Goal: Task Accomplishment & Management: Use online tool/utility

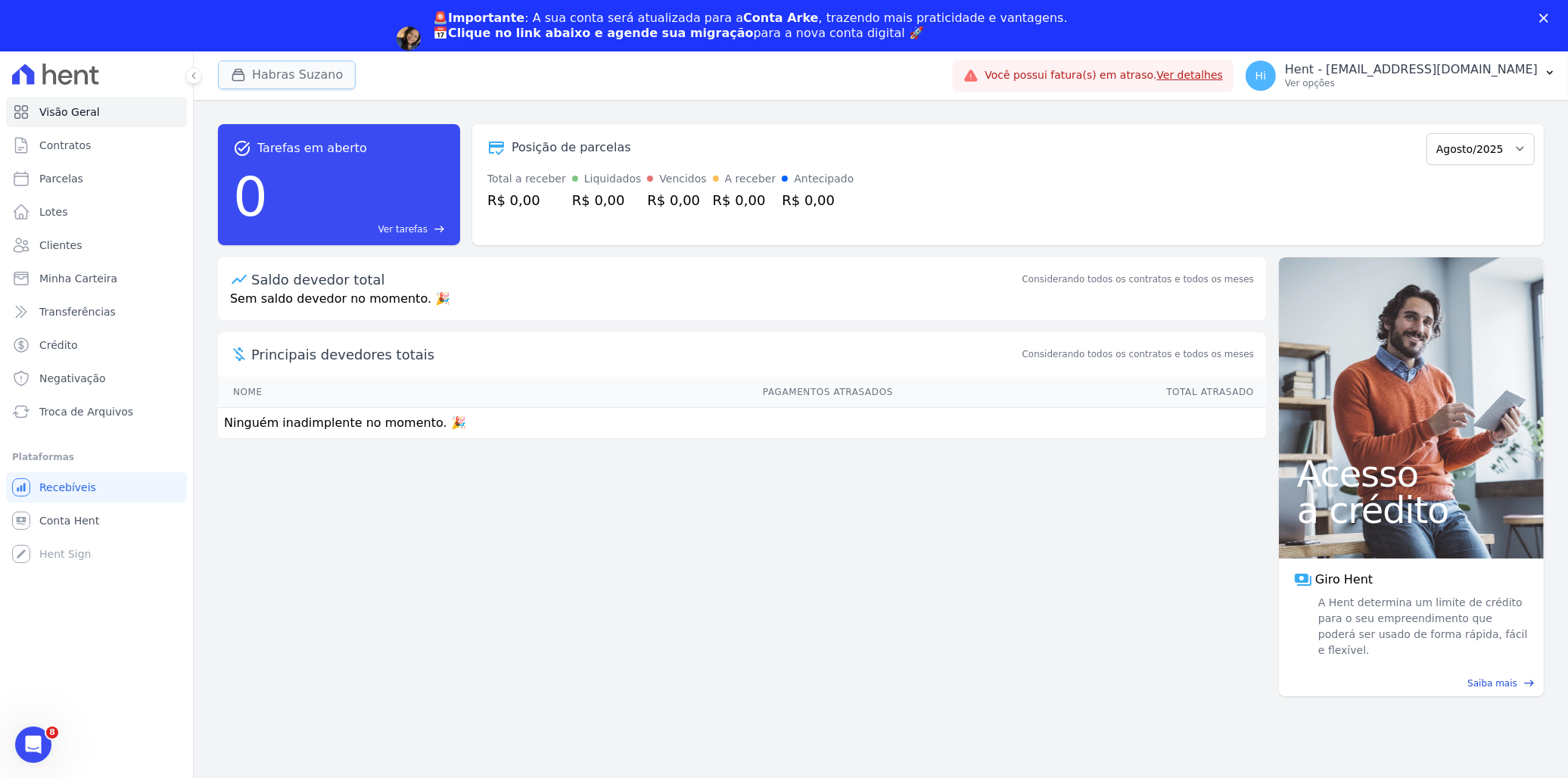
click at [274, 74] on button "Habras Suzano" at bounding box center [286, 75] width 138 height 29
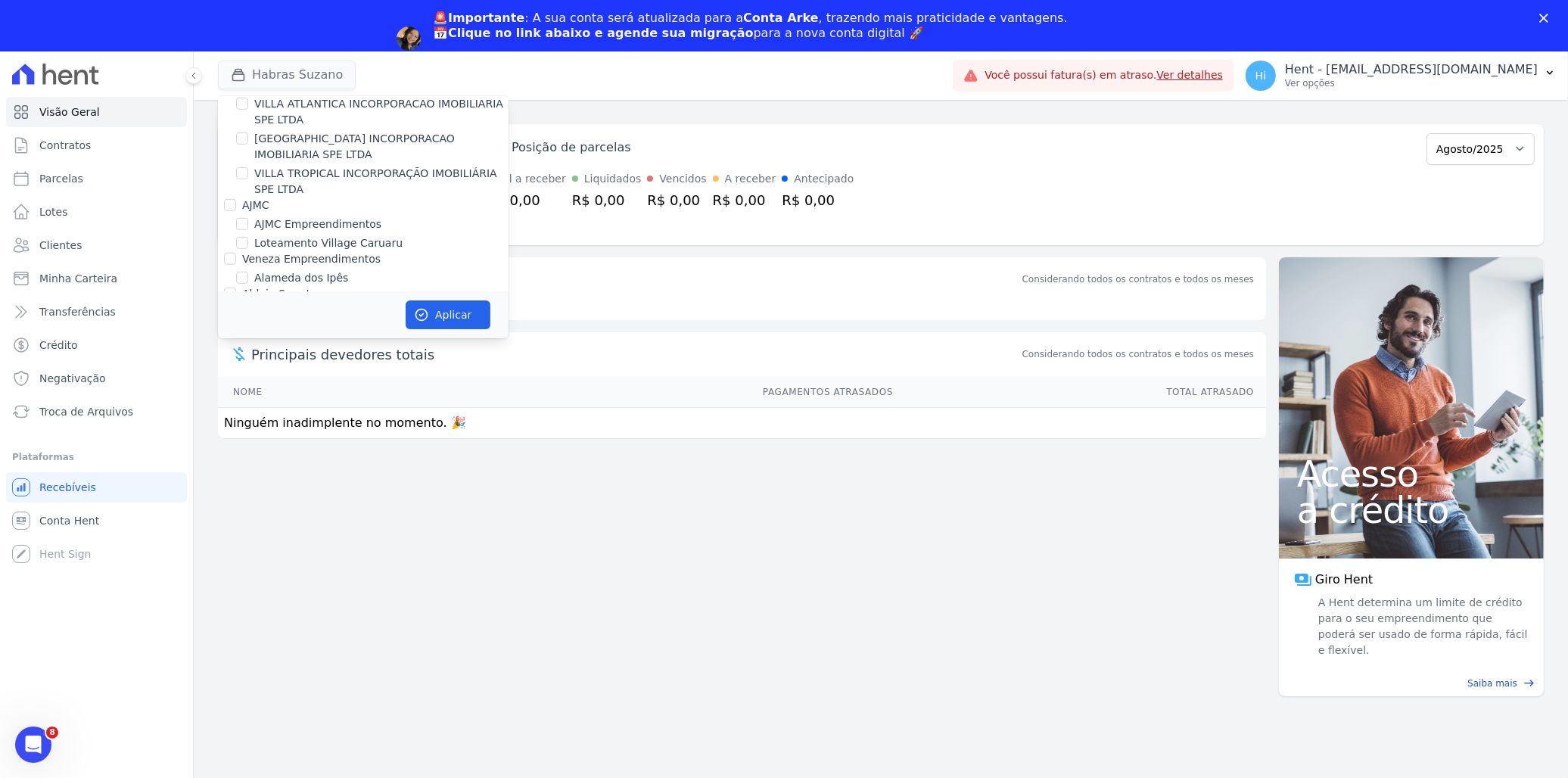
scroll to position [4866, 0]
click at [242, 280] on label "E-Arke (teste)" at bounding box center [278, 286] width 73 height 12
click at [236, 280] on input "E-Arke (teste)" at bounding box center [230, 286] width 12 height 12
checkbox input "true"
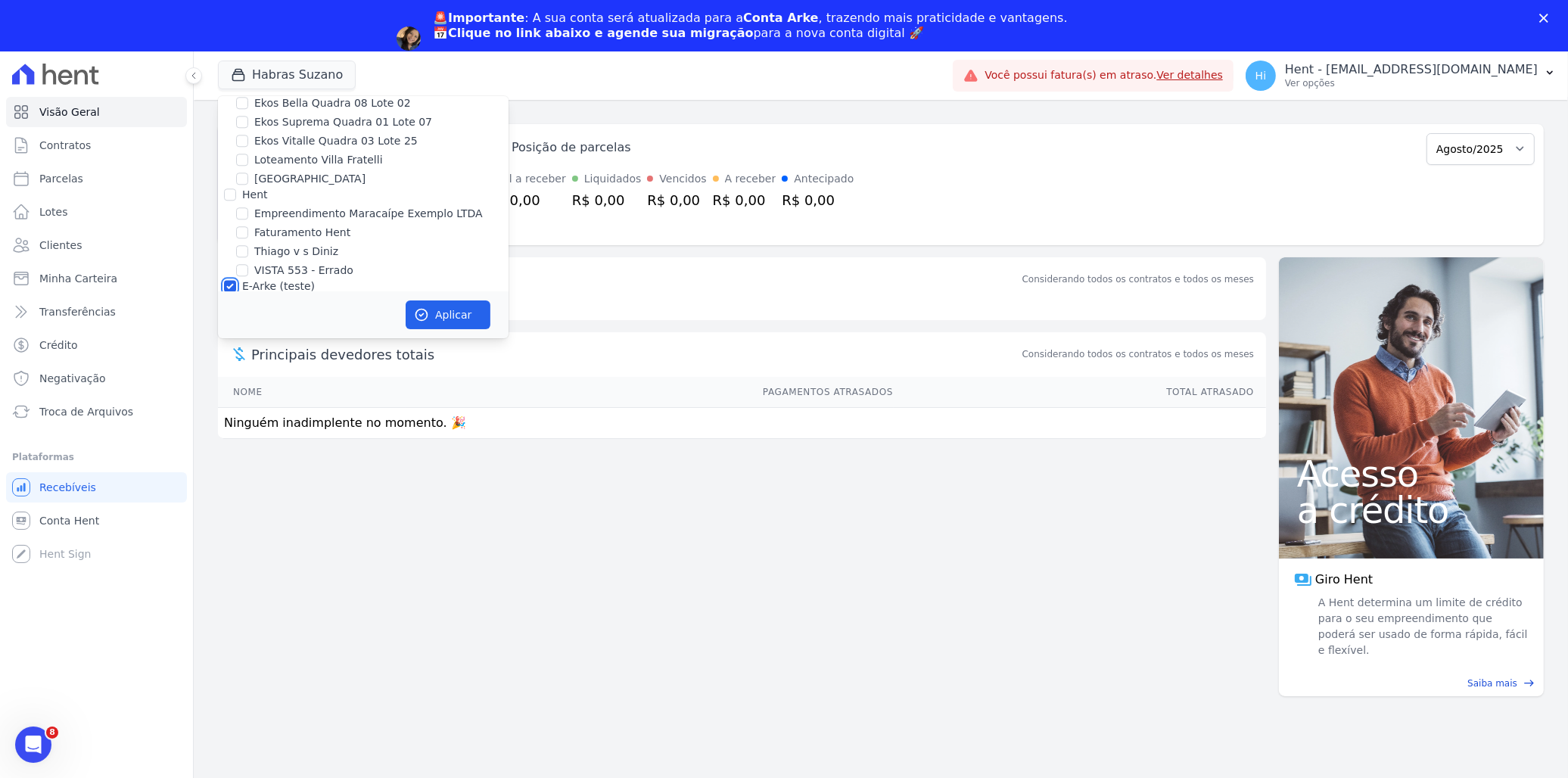
checkbox input "true"
click at [300, 318] on label "HABRAS SUZANO" at bounding box center [299, 326] width 92 height 16
click at [248, 320] on input "HABRAS SUZANO" at bounding box center [242, 326] width 12 height 12
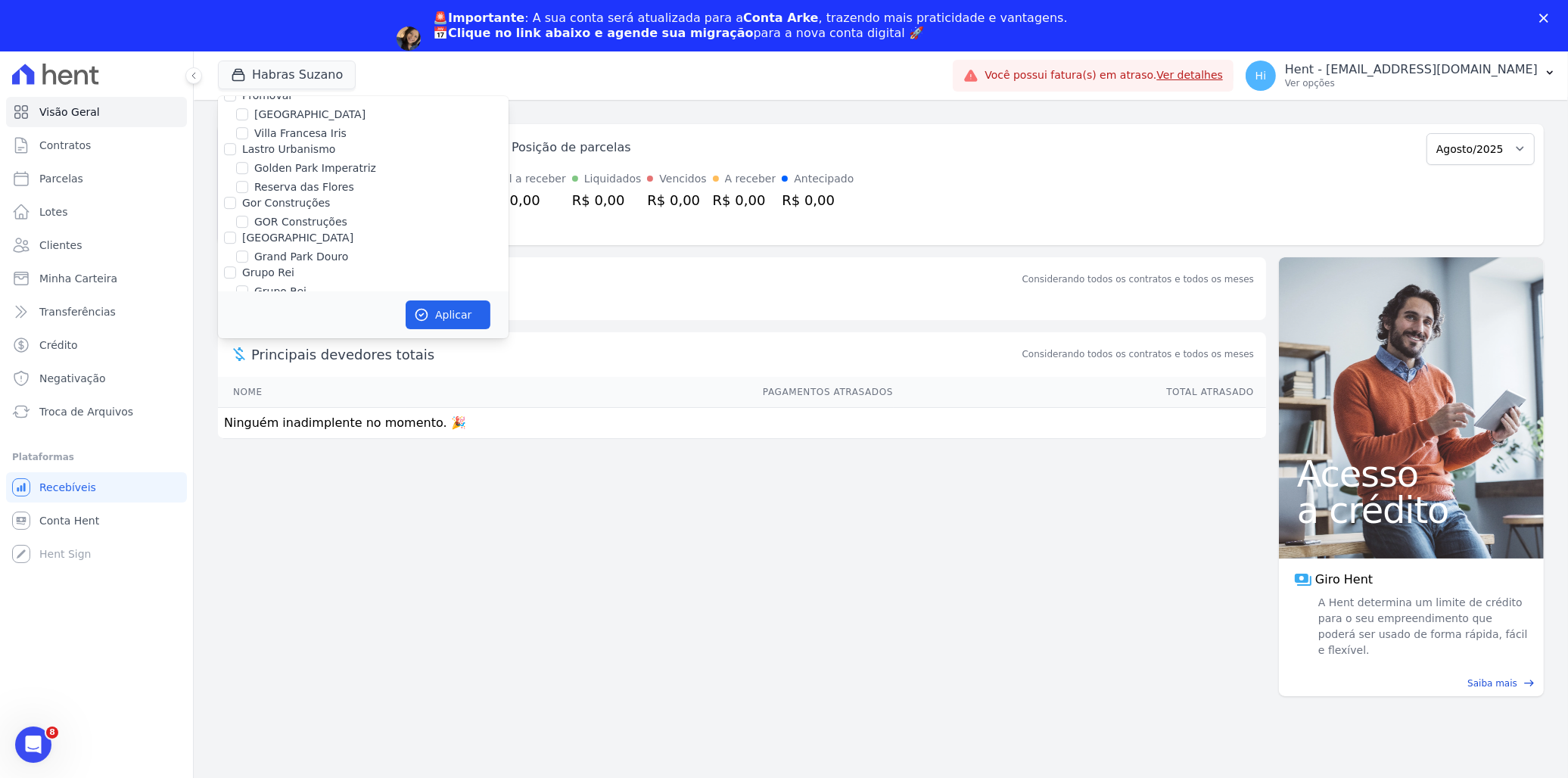
checkbox input "false"
click at [443, 311] on button "Aplicar" at bounding box center [448, 315] width 85 height 29
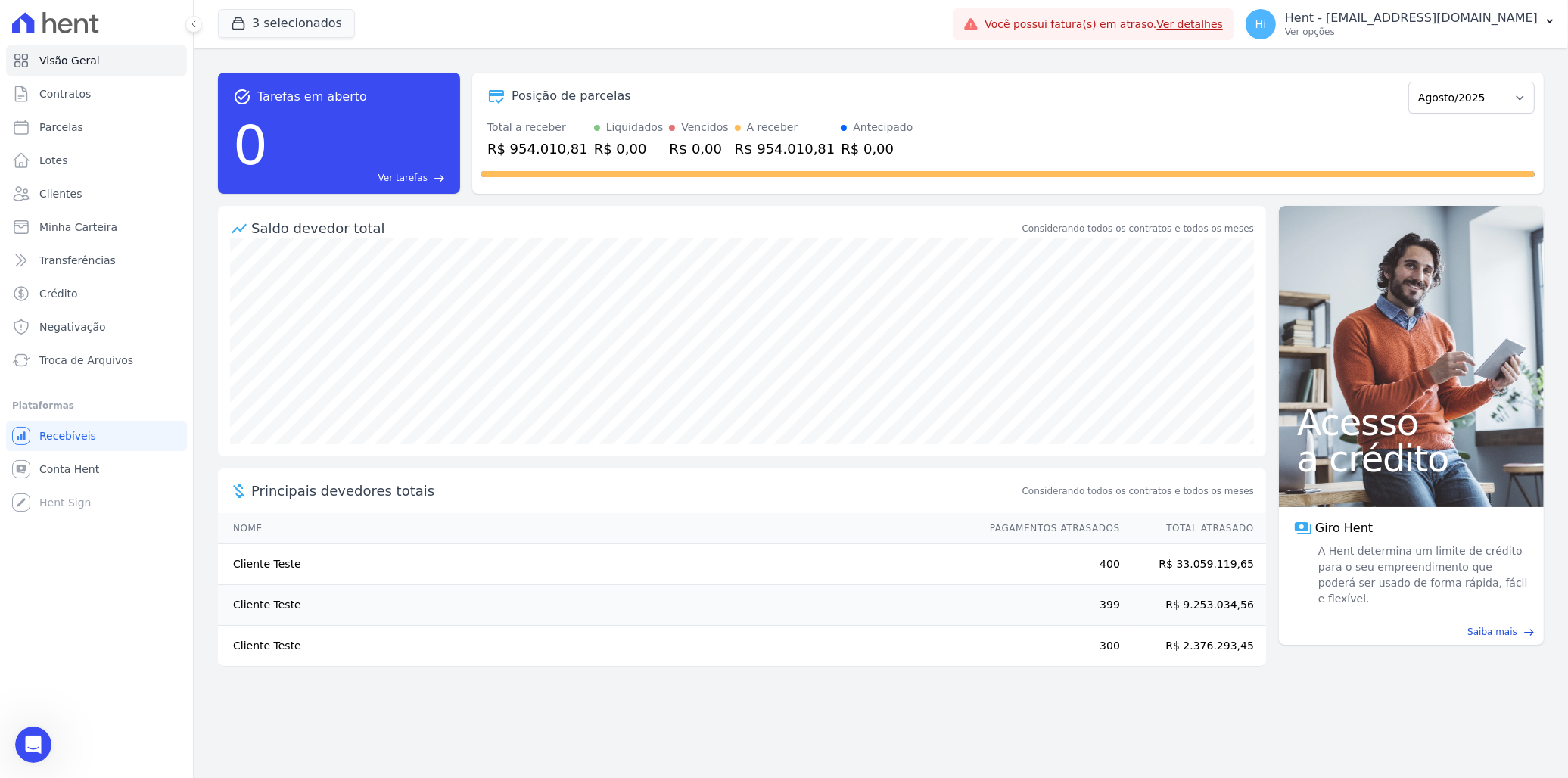
scroll to position [0, 0]
